Goal: Task Accomplishment & Management: Complete application form

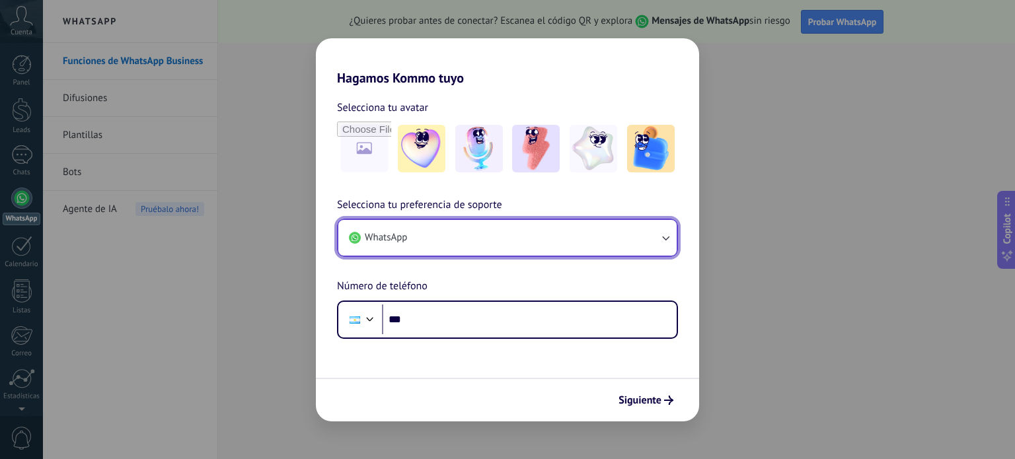
click at [465, 238] on button "WhatsApp" at bounding box center [507, 238] width 338 height 36
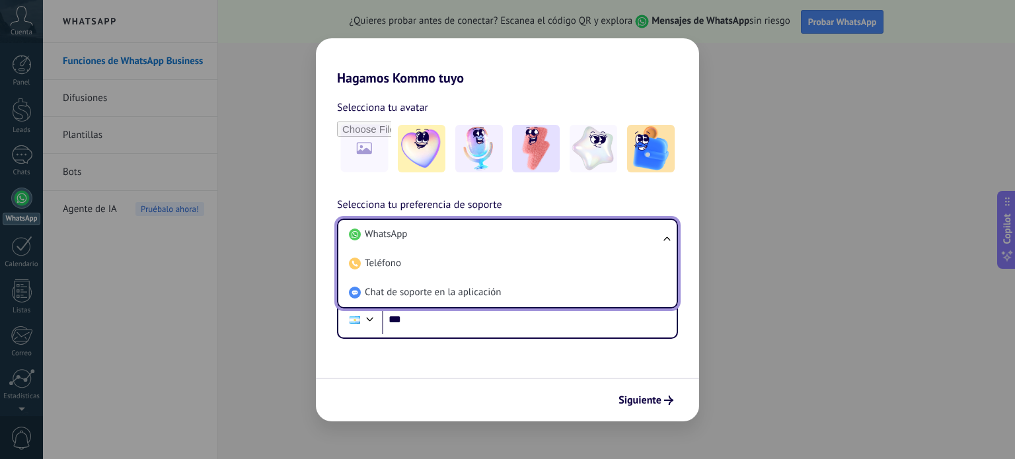
click at [465, 238] on li "WhatsApp" at bounding box center [505, 234] width 323 height 29
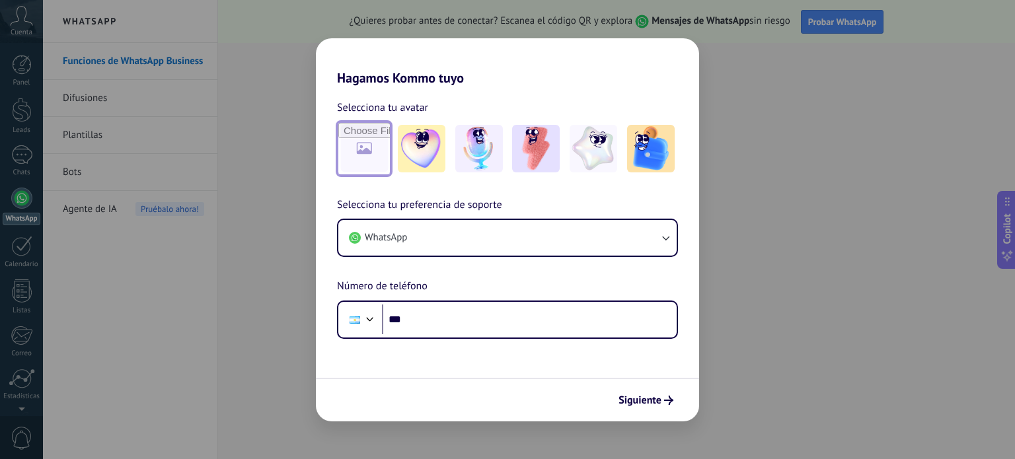
click at [370, 147] on input "file" at bounding box center [364, 149] width 52 height 52
click at [461, 381] on div "Siguiente" at bounding box center [507, 400] width 383 height 44
click at [763, 73] on div "Hagamos Kommo tuyo Selecciona tu avatar Selecciona tu preferencia de soporte Wh…" at bounding box center [507, 229] width 1015 height 459
click at [748, 69] on div "Hagamos Kommo tuyo Selecciona tu avatar Selecciona tu preferencia de soporte Wh…" at bounding box center [507, 229] width 1015 height 459
click at [309, 233] on div "Hagamos Kommo tuyo Selecciona tu avatar Selecciona tu preferencia de soporte Wh…" at bounding box center [507, 229] width 1015 height 459
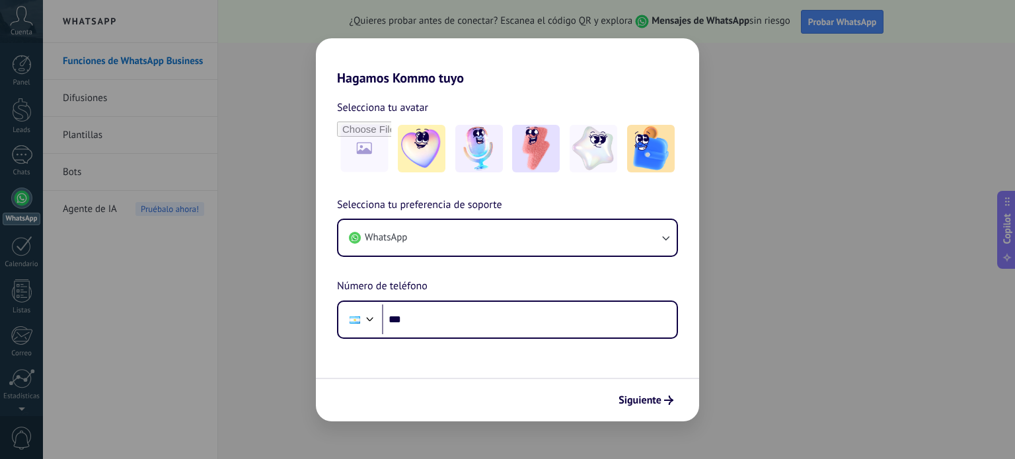
click at [463, 383] on div "Siguiente" at bounding box center [507, 400] width 383 height 44
click at [816, 17] on div "Hagamos Kommo tuyo Selecciona tu avatar Selecciona tu preferencia de soporte Wh…" at bounding box center [507, 229] width 1015 height 459
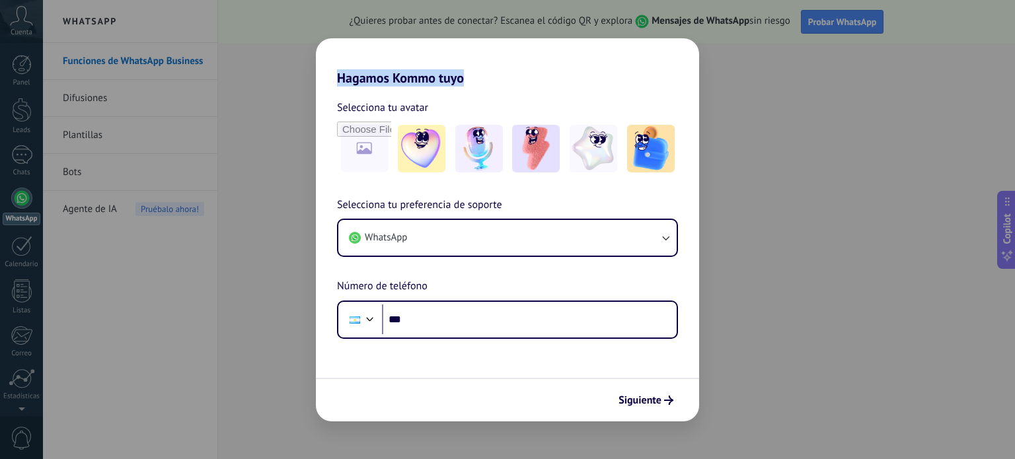
click at [598, 48] on h2 "Hagamos Kommo tuyo" at bounding box center [507, 62] width 383 height 48
click at [113, 301] on div "Hagamos Kommo tuyo Selecciona tu avatar Selecciona tu preferencia de soporte Wh…" at bounding box center [507, 229] width 1015 height 459
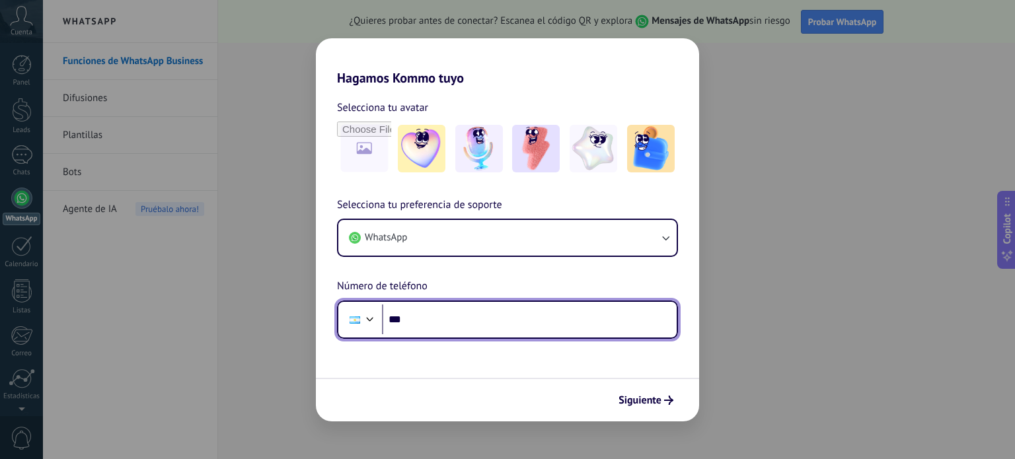
click at [547, 324] on input "***" at bounding box center [529, 320] width 295 height 30
